Goal: Information Seeking & Learning: Learn about a topic

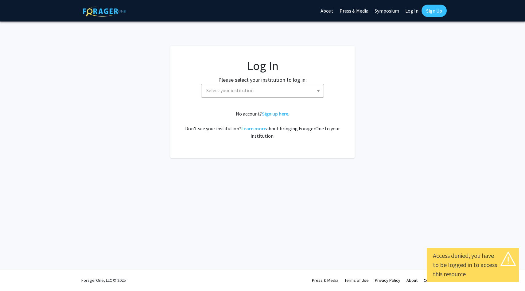
select select
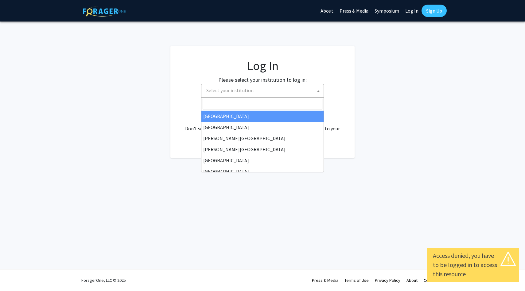
click at [231, 91] on span "Select your institution" at bounding box center [229, 90] width 47 height 6
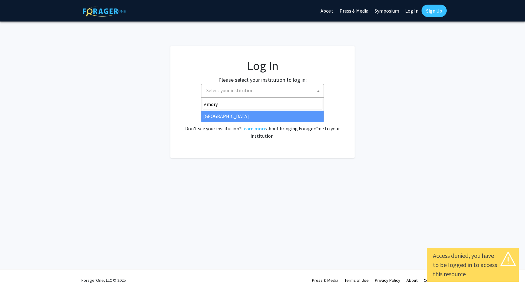
type input "emory"
select select "12"
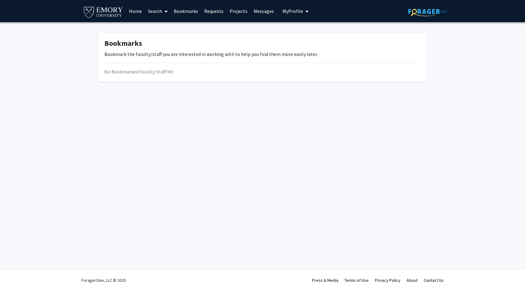
click at [160, 12] on link "Search" at bounding box center [158, 10] width 26 height 21
click at [168, 28] on span "Faculty/Staff" at bounding box center [167, 28] width 45 height 12
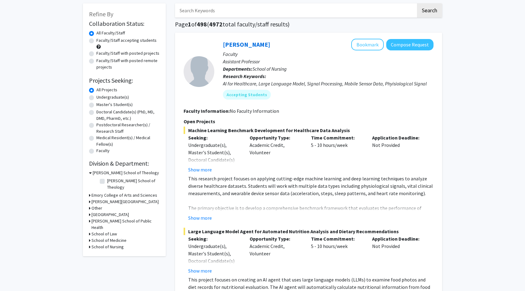
scroll to position [51, 0]
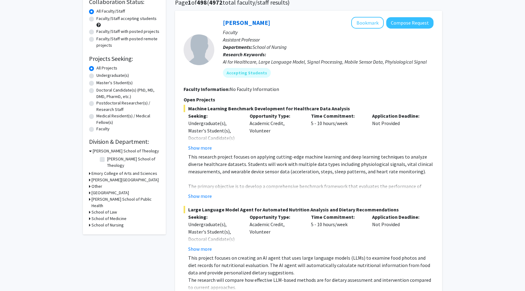
click at [90, 215] on icon at bounding box center [90, 218] width 2 height 6
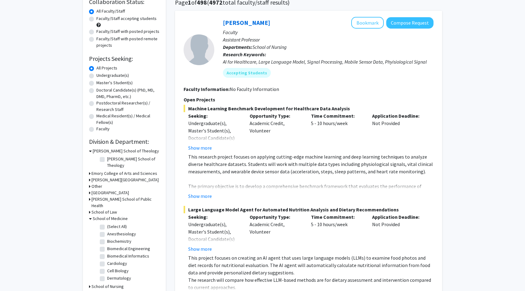
click at [91, 215] on icon at bounding box center [90, 218] width 3 height 6
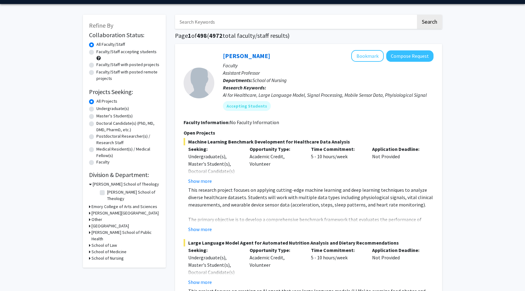
scroll to position [8, 0]
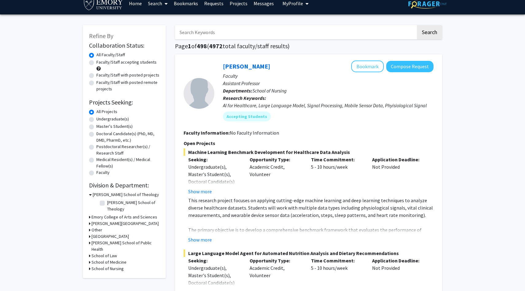
click at [96, 62] on label "Faculty/Staff accepting students" at bounding box center [126, 62] width 60 height 6
click at [96, 62] on input "Faculty/Staff accepting students" at bounding box center [98, 61] width 4 height 4
radio input "true"
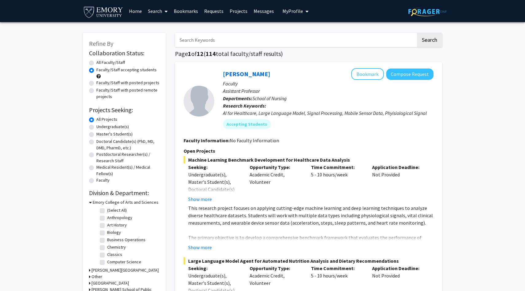
click at [96, 128] on label "Undergraduate(s)" at bounding box center [112, 126] width 33 height 6
click at [96, 127] on input "Undergraduate(s)" at bounding box center [98, 125] width 4 height 4
radio input "true"
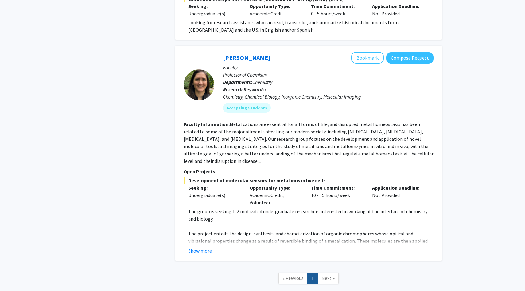
scroll to position [1090, 0]
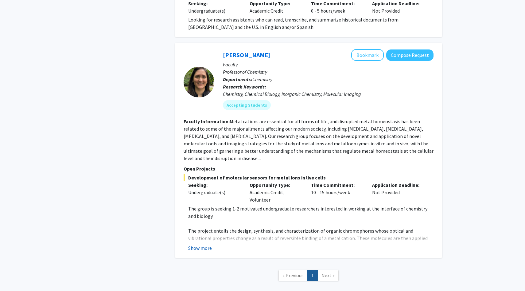
click at [197, 244] on button "Show more" at bounding box center [200, 247] width 24 height 7
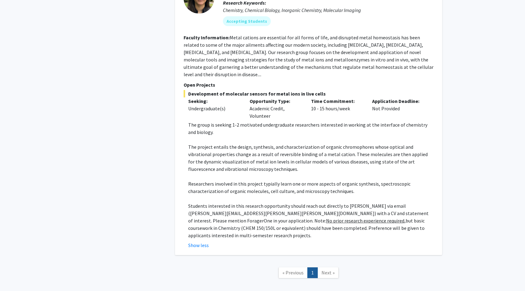
scroll to position [1175, 0]
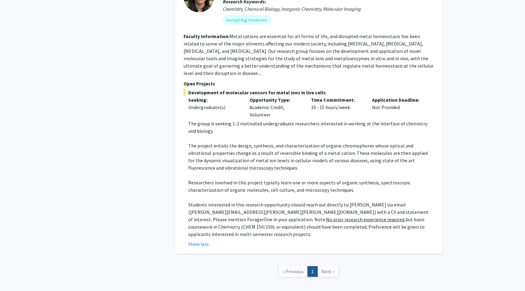
click at [323, 268] on span "Next »" at bounding box center [328, 271] width 13 height 6
click at [294, 268] on span "« Previous" at bounding box center [293, 271] width 21 height 6
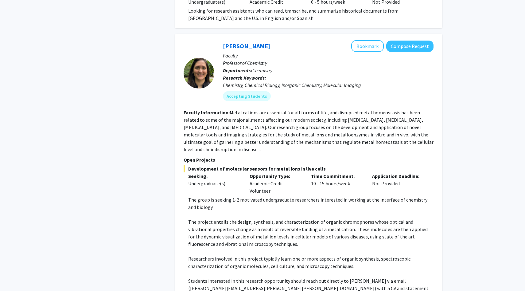
scroll to position [1099, 0]
click at [366, 42] on button "Bookmark" at bounding box center [367, 47] width 33 height 12
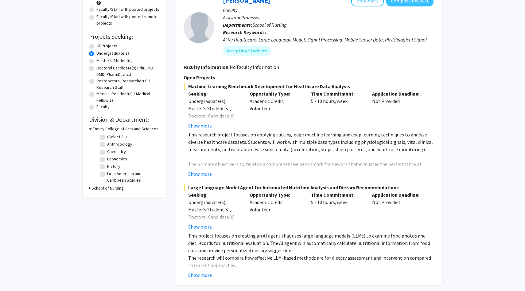
scroll to position [74, 0]
click at [208, 176] on button "Show more" at bounding box center [200, 173] width 24 height 7
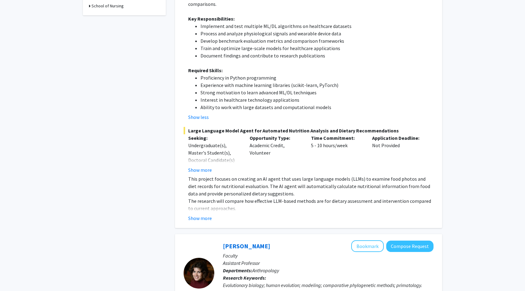
scroll to position [0, 0]
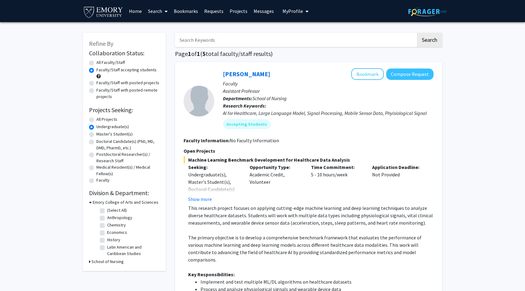
click at [160, 10] on link "Search" at bounding box center [158, 10] width 26 height 21
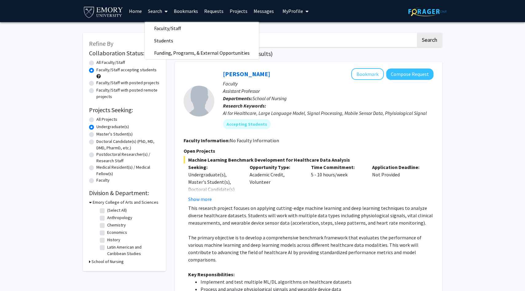
click at [161, 10] on link "Search" at bounding box center [158, 10] width 26 height 21
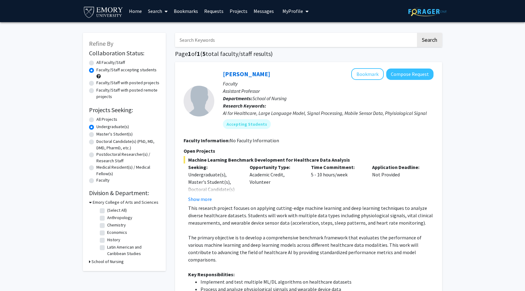
click at [96, 65] on label "All Faculty/Staff" at bounding box center [110, 62] width 29 height 6
click at [96, 63] on input "All Faculty/Staff" at bounding box center [98, 61] width 4 height 4
radio input "true"
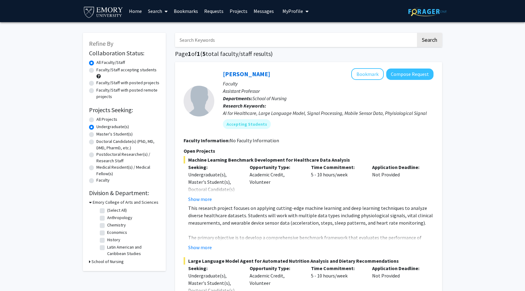
click at [96, 70] on label "Faculty/Staff accepting students" at bounding box center [126, 70] width 60 height 6
click at [96, 70] on input "Faculty/Staff accepting students" at bounding box center [98, 69] width 4 height 4
radio input "true"
click at [96, 63] on label "All Faculty/Staff" at bounding box center [110, 62] width 29 height 6
click at [96, 63] on input "All Faculty/Staff" at bounding box center [98, 61] width 4 height 4
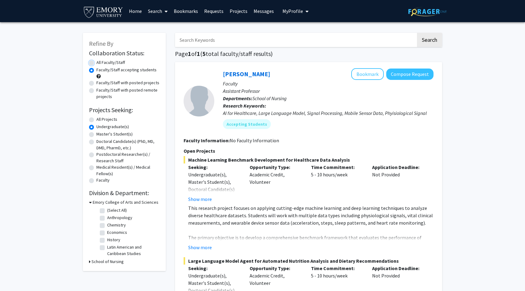
radio input "true"
click at [96, 118] on label "All Projects" at bounding box center [106, 119] width 21 height 6
click at [96, 118] on input "All Projects" at bounding box center [98, 118] width 4 height 4
radio input "true"
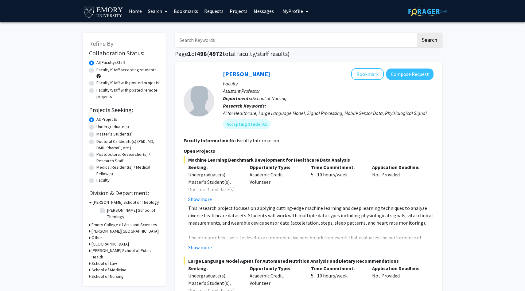
click at [96, 134] on label "Master's Student(s)" at bounding box center [114, 134] width 36 height 6
click at [96, 134] on input "Master's Student(s)" at bounding box center [98, 133] width 4 height 4
radio input "true"
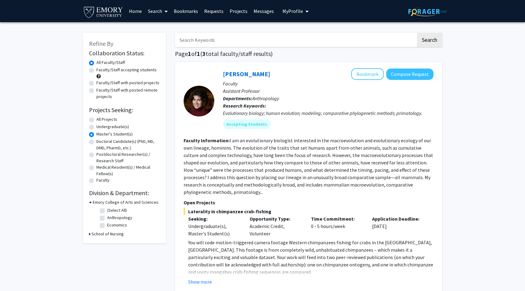
click at [96, 143] on label "Doctoral Candidate(s) (PhD, MD, DMD, PharmD, etc.)" at bounding box center [127, 144] width 63 height 13
click at [96, 142] on input "Doctoral Candidate(s) (PhD, MD, DMD, PharmD, etc.)" at bounding box center [98, 140] width 4 height 4
radio input "true"
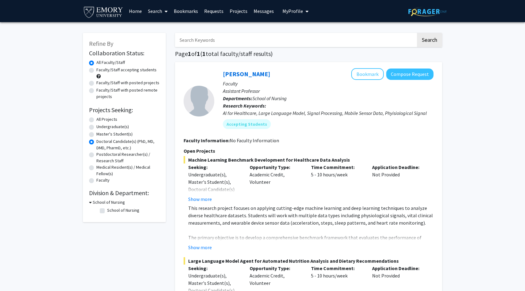
click at [96, 155] on label "Postdoctoral Researcher(s) / Research Staff" at bounding box center [127, 157] width 63 height 13
click at [96, 155] on input "Postdoctoral Researcher(s) / Research Staff" at bounding box center [98, 153] width 4 height 4
radio input "true"
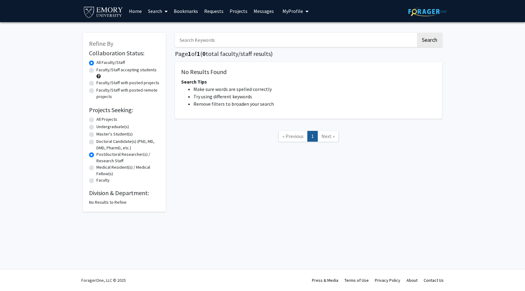
click at [96, 166] on label "Medical Resident(s) / Medical Fellow(s)" at bounding box center [127, 170] width 63 height 13
click at [96, 166] on input "Medical Resident(s) / Medical Fellow(s)" at bounding box center [98, 166] width 4 height 4
radio input "true"
click at [92, 174] on div "Medical Resident(s) / Medical Fellow(s)" at bounding box center [124, 170] width 71 height 13
click at [96, 178] on label "Faculty" at bounding box center [102, 180] width 13 height 6
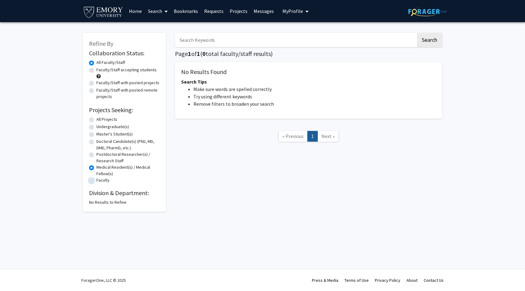
click at [96, 178] on input "Faculty" at bounding box center [98, 179] width 4 height 4
radio input "true"
click at [96, 120] on label "All Projects" at bounding box center [106, 119] width 21 height 6
click at [96, 120] on input "All Projects" at bounding box center [98, 118] width 4 height 4
radio input "true"
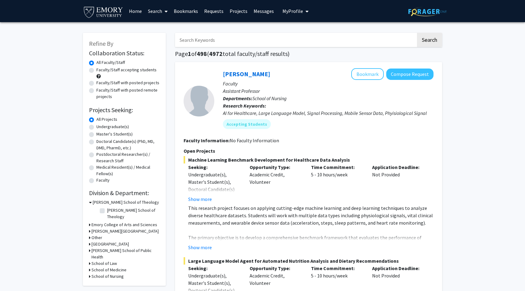
click at [96, 70] on label "Faculty/Staff accepting students" at bounding box center [126, 70] width 60 height 6
click at [96, 70] on input "Faculty/Staff accepting students" at bounding box center [98, 69] width 4 height 4
radio input "true"
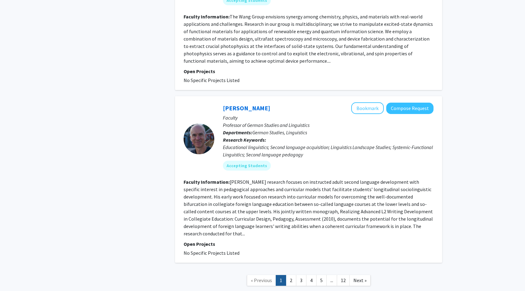
scroll to position [1884, 0]
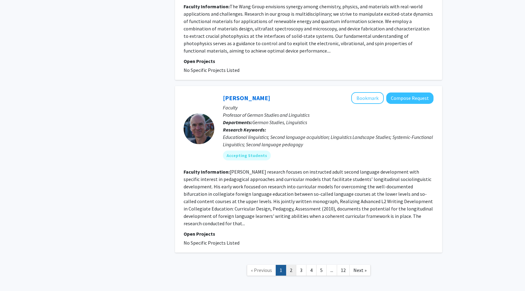
click at [293, 265] on link "2" at bounding box center [291, 270] width 10 height 11
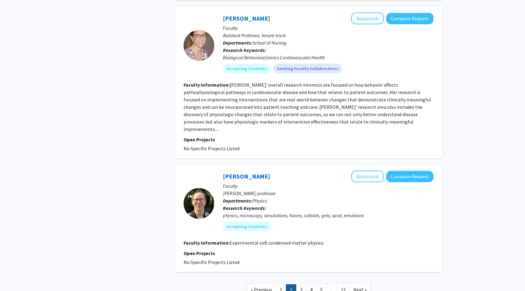
scroll to position [1303, 0]
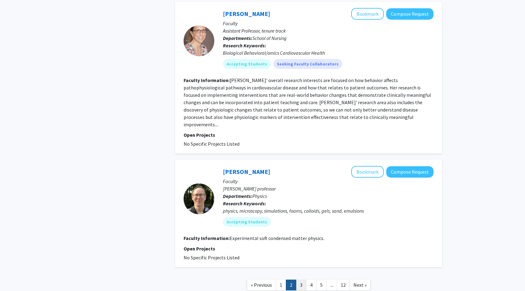
click at [300, 279] on link "3" at bounding box center [301, 284] width 10 height 11
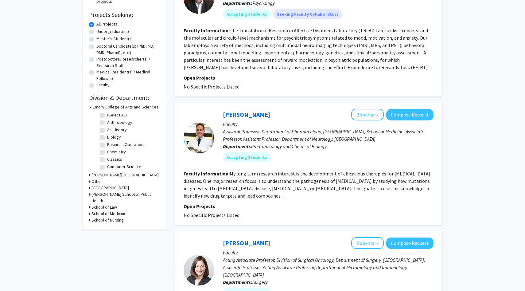
scroll to position [97, 0]
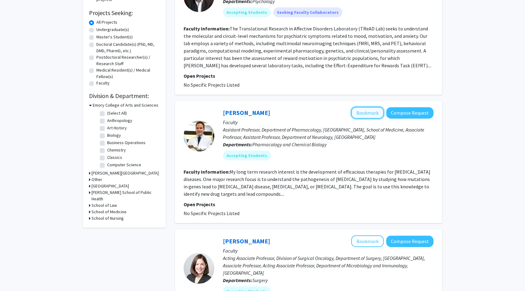
click at [367, 112] on button "Bookmark" at bounding box center [367, 113] width 33 height 12
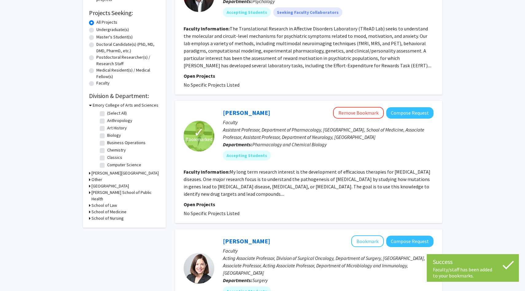
click at [310, 193] on fg-read-more "My long term research interest is the development of efficacious therapies for …" at bounding box center [307, 183] width 247 height 28
click at [301, 193] on fg-read-more "My long term research interest is the development of efficacious therapies for …" at bounding box center [307, 183] width 247 height 28
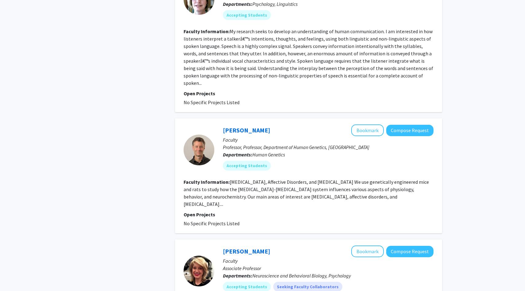
scroll to position [487, 0]
click at [314, 127] on div "David Weinshenker Bookmark Compose Request" at bounding box center [328, 130] width 211 height 12
click at [380, 124] on button "Bookmark" at bounding box center [367, 130] width 33 height 12
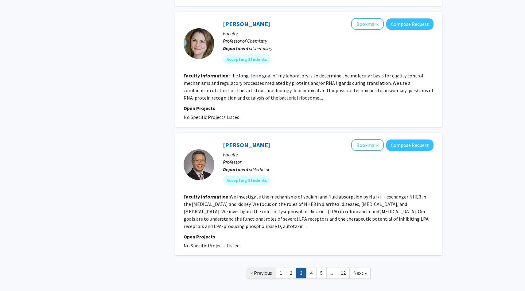
scroll to position [1124, 0]
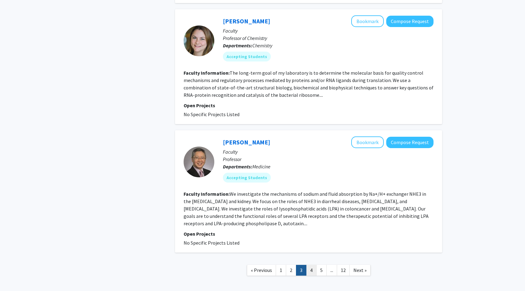
click at [309, 265] on link "4" at bounding box center [311, 270] width 10 height 11
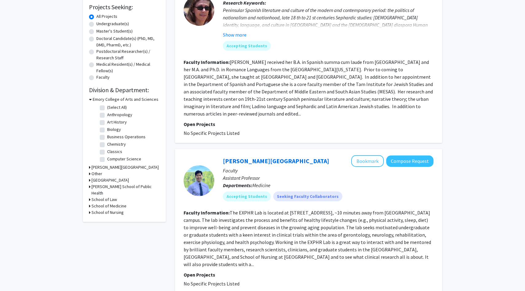
scroll to position [104, 0]
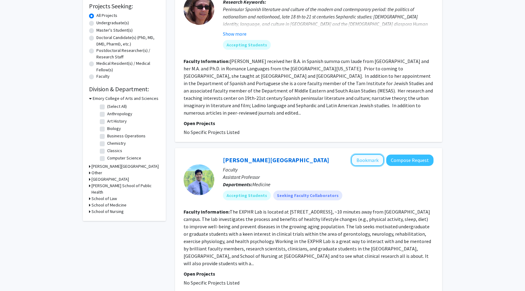
click at [368, 154] on button "Bookmark" at bounding box center [367, 160] width 33 height 12
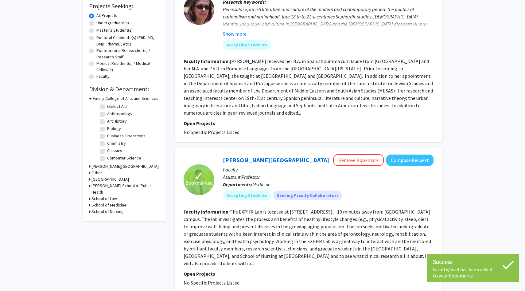
click at [372, 181] on p "Departments: Medicine" at bounding box center [328, 184] width 211 height 7
click at [297, 224] on fg-read-more "The EXPHR Lab is located at 57 Executive Park, ~10 minutes away from Emory camp…" at bounding box center [308, 238] width 248 height 58
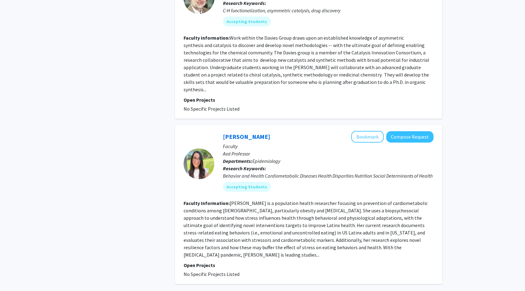
scroll to position [1386, 0]
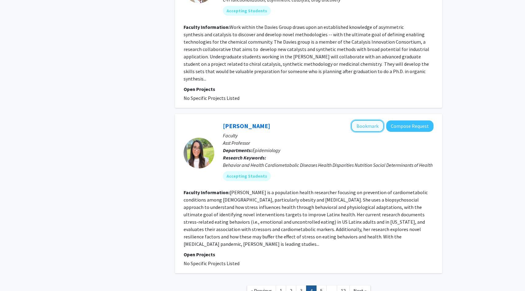
click at [365, 120] on button "Bookmark" at bounding box center [367, 126] width 33 height 12
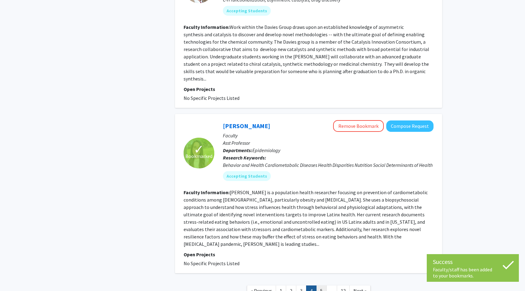
click at [324, 285] on link "5" at bounding box center [321, 290] width 10 height 11
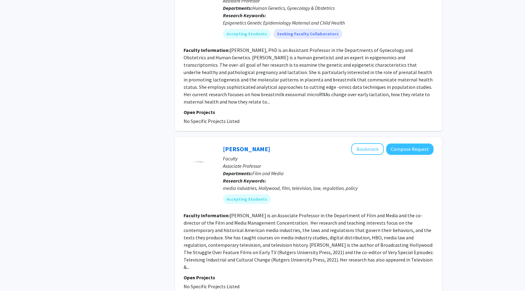
scroll to position [1389, 0]
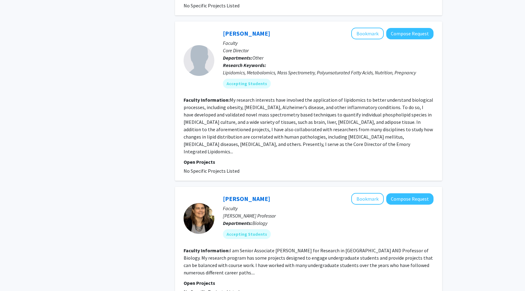
scroll to position [1187, 0]
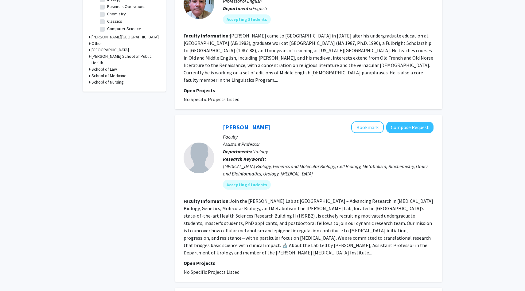
scroll to position [236, 0]
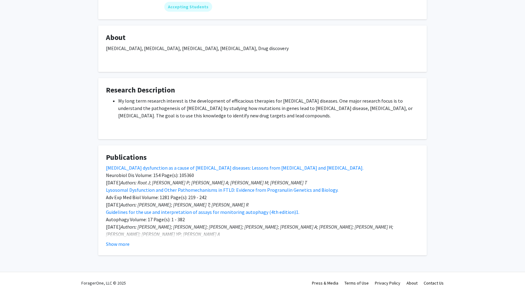
scroll to position [96, 0]
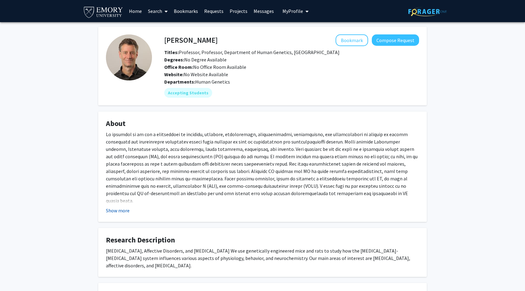
click at [116, 212] on button "Show more" at bounding box center [118, 210] width 24 height 7
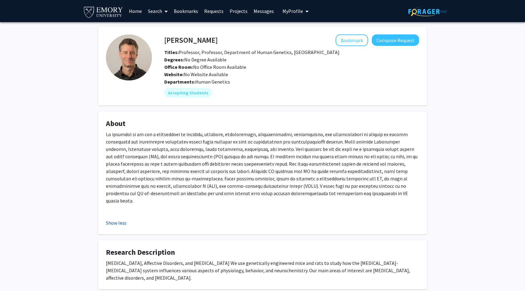
click at [122, 219] on button "Show less" at bounding box center [116, 222] width 21 height 7
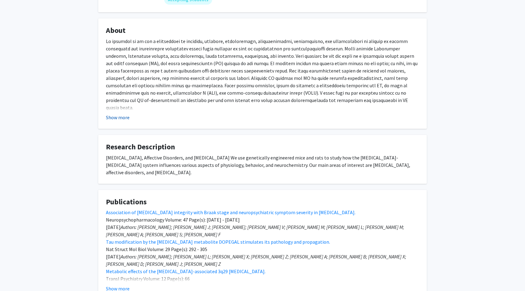
scroll to position [140, 0]
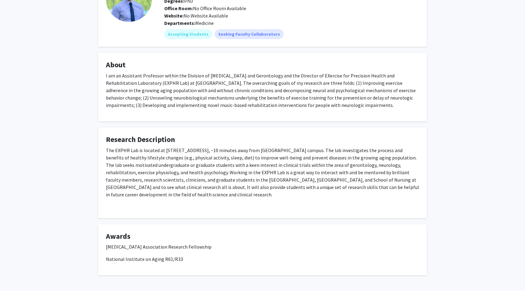
scroll to position [66, 0]
